Goal: Task Accomplishment & Management: Use online tool/utility

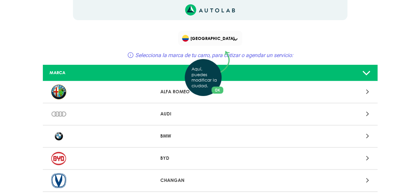
click at [236, 40] on div "Aquí, puedes modificar la ciudad. OK .aex,.bex{fill:none!important;stroke:#50c4…" at bounding box center [210, 98] width 420 height 196
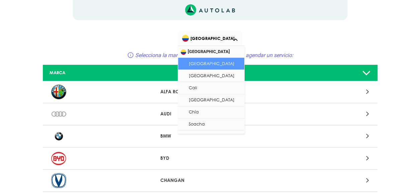
click at [235, 41] on span at bounding box center [236, 39] width 4 height 3
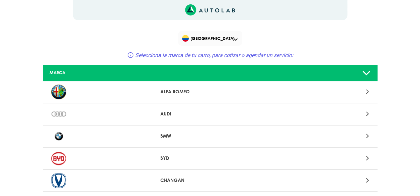
drag, startPoint x: 195, startPoint y: 75, endPoint x: 363, endPoint y: 72, distance: 168.1
click at [363, 72] on icon at bounding box center [366, 72] width 9 height 13
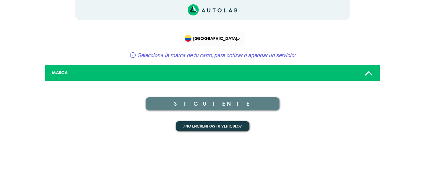
click at [372, 77] on icon at bounding box center [369, 72] width 9 height 13
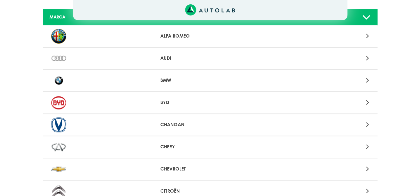
scroll to position [134, 0]
